Goal: Task Accomplishment & Management: Complete application form

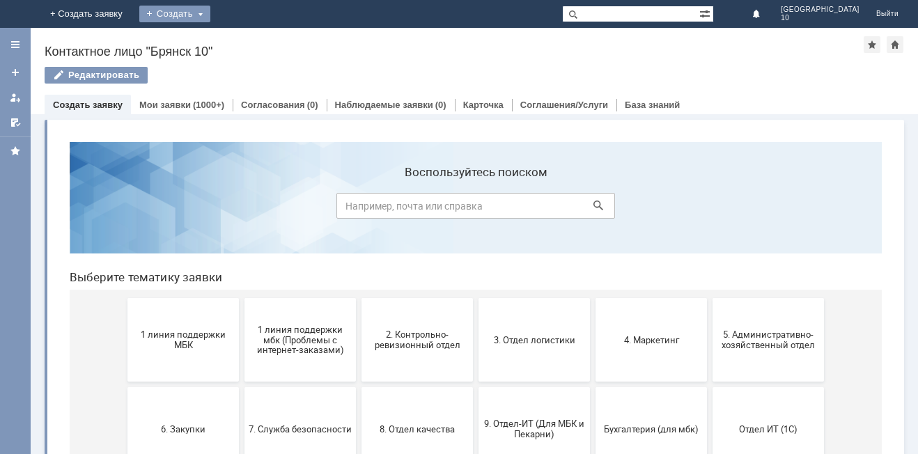
click at [210, 15] on div "Создать" at bounding box center [174, 14] width 71 height 17
click at [248, 38] on link "Заявка" at bounding box center [195, 41] width 106 height 17
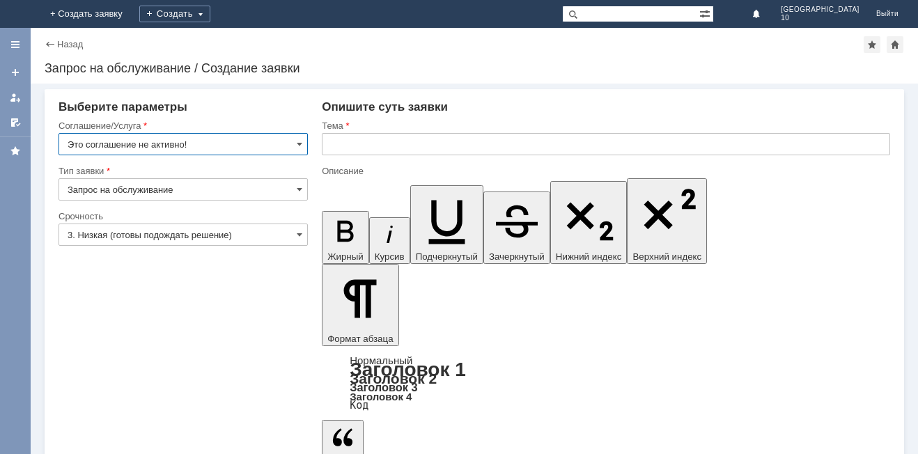
click at [305, 142] on input "Это соглашение не активно!" at bounding box center [182, 144] width 249 height 22
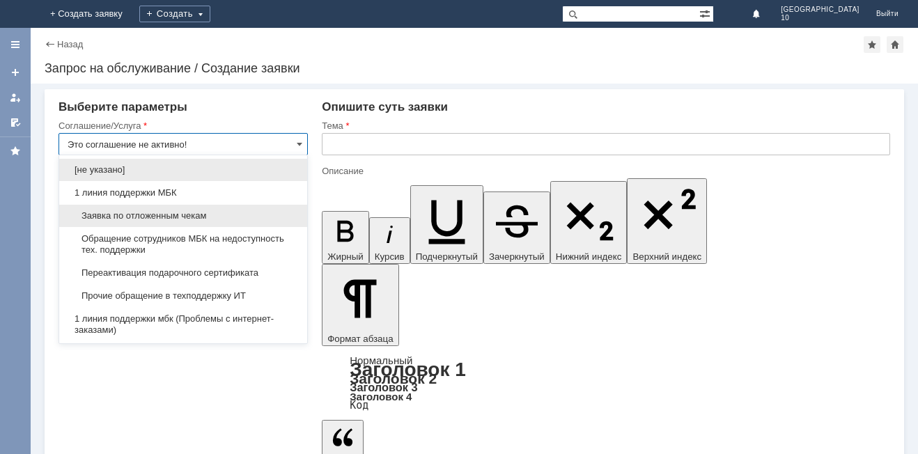
click at [219, 211] on span "Заявка по отложенным чекам" at bounding box center [183, 215] width 231 height 11
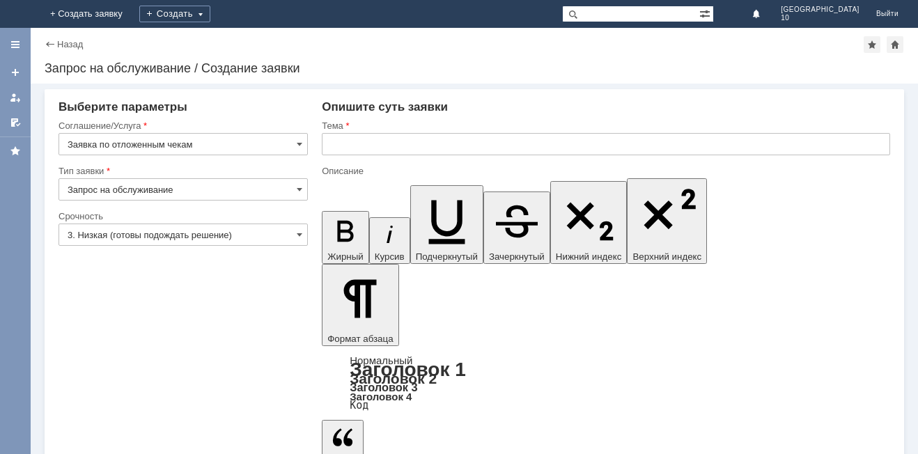
type input "Заявка по отложенным чекам"
click at [297, 235] on span at bounding box center [300, 234] width 6 height 11
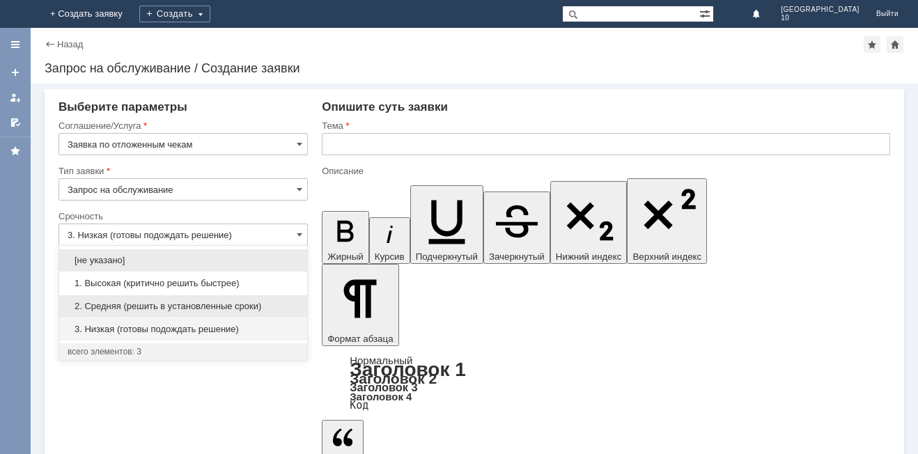
click at [132, 303] on span "2. Средняя (решить в установленные сроки)" at bounding box center [183, 306] width 231 height 11
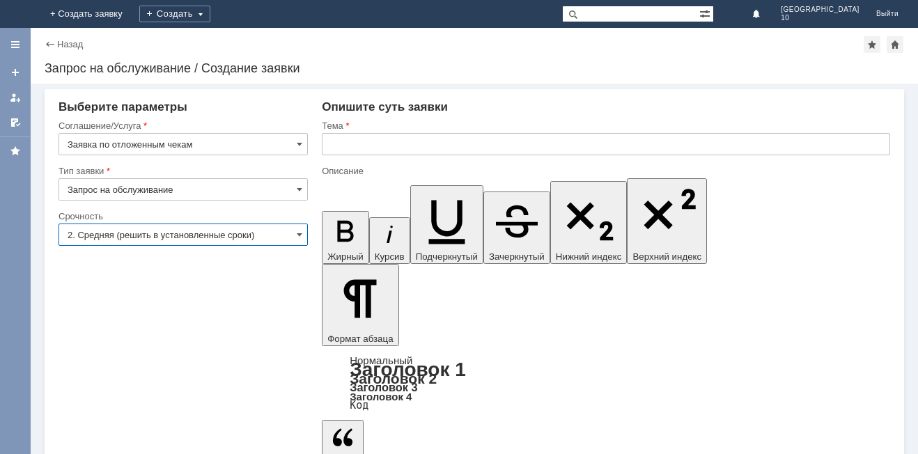
type input "2. Средняя (решить в установленные сроки)"
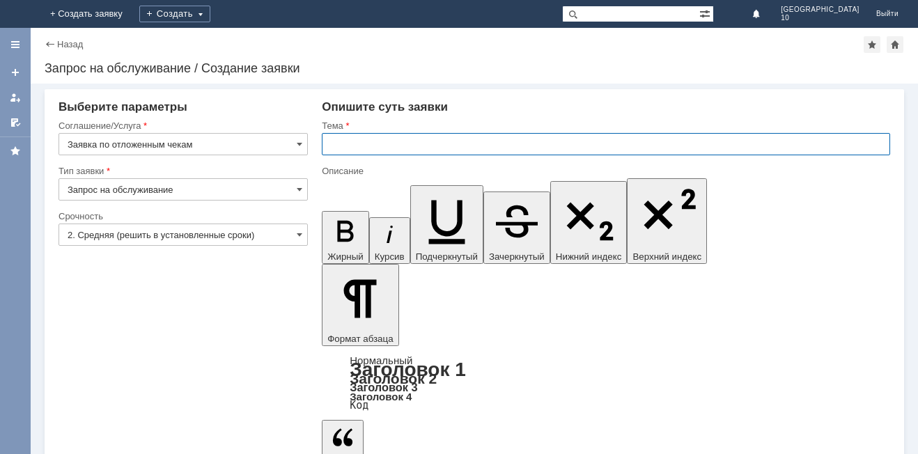
click at [345, 144] on input "text" at bounding box center [606, 144] width 568 height 22
type input "Отложенный чек Брянск 10"
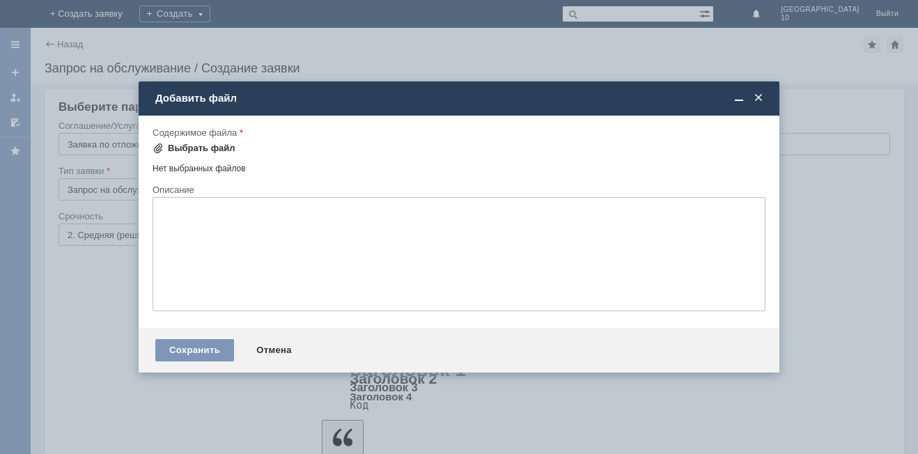
click at [206, 146] on div "Выбрать файл" at bounding box center [202, 148] width 68 height 11
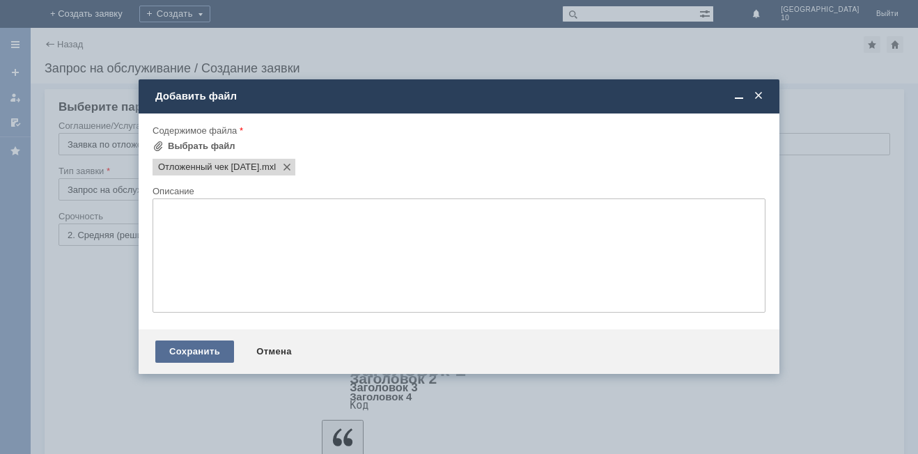
click at [205, 351] on div "Сохранить" at bounding box center [194, 351] width 79 height 22
